Goal: Transaction & Acquisition: Purchase product/service

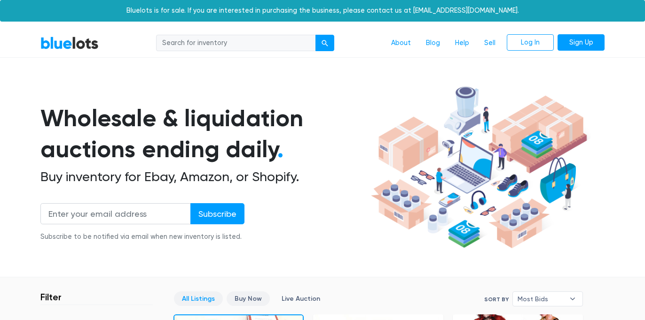
click at [250, 301] on link "Buy Now" at bounding box center [247, 299] width 43 height 15
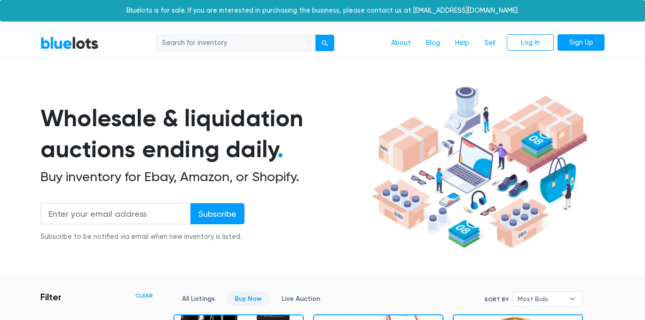
click at [244, 298] on link "Buy Now" at bounding box center [247, 299] width 43 height 15
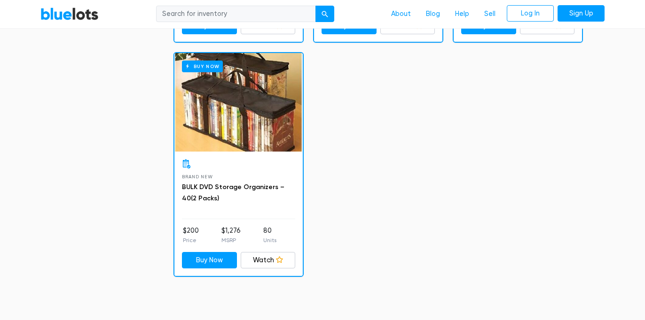
scroll to position [2981, 0]
